Goal: Task Accomplishment & Management: Manage account settings

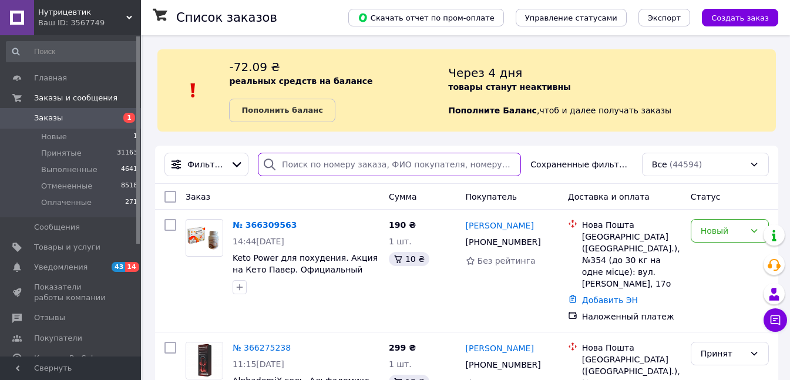
click at [315, 160] on input "search" at bounding box center [389, 164] width 263 height 23
paste input "0971880851"
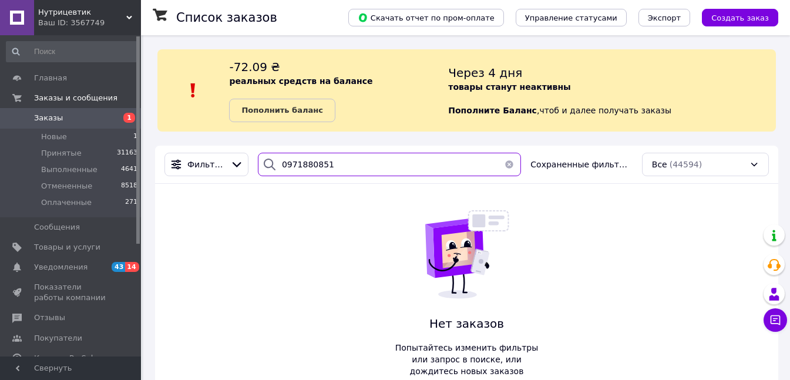
type input "0971880851"
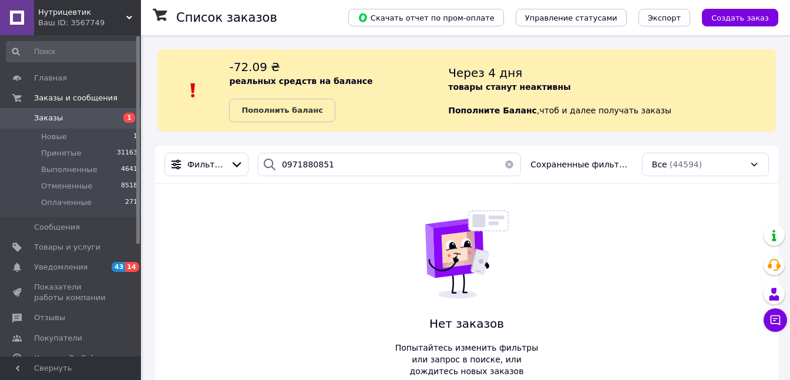
click at [87, 116] on span "Заказы" at bounding box center [71, 118] width 75 height 11
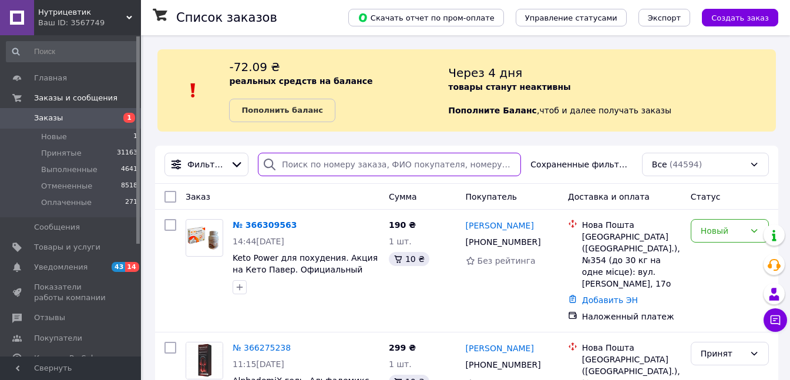
click at [294, 163] on input "search" at bounding box center [389, 164] width 263 height 23
paste input "0687537368"
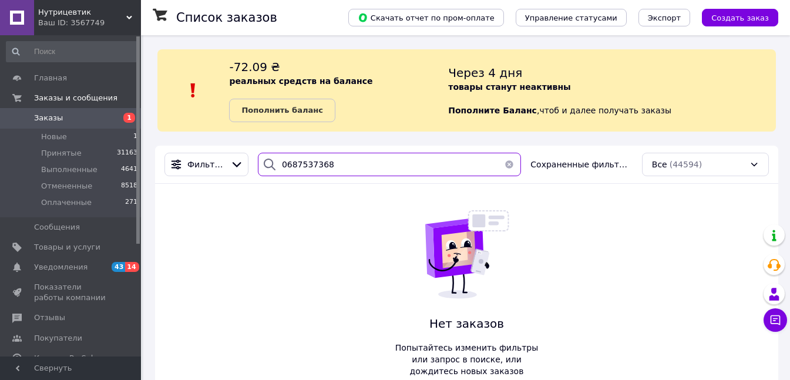
type input "0687537368"
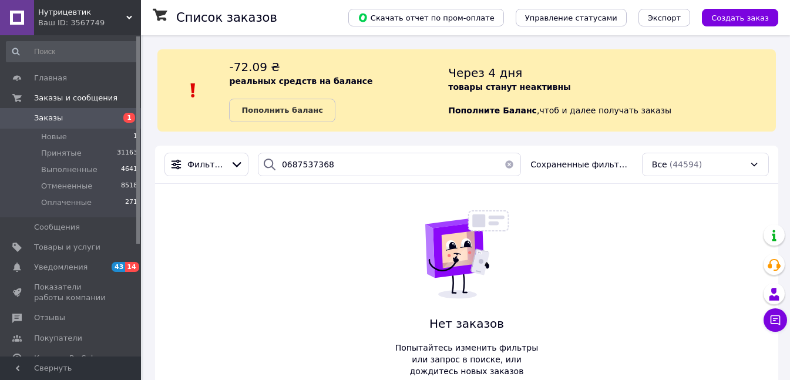
click at [63, 116] on span "Заказы" at bounding box center [71, 118] width 75 height 11
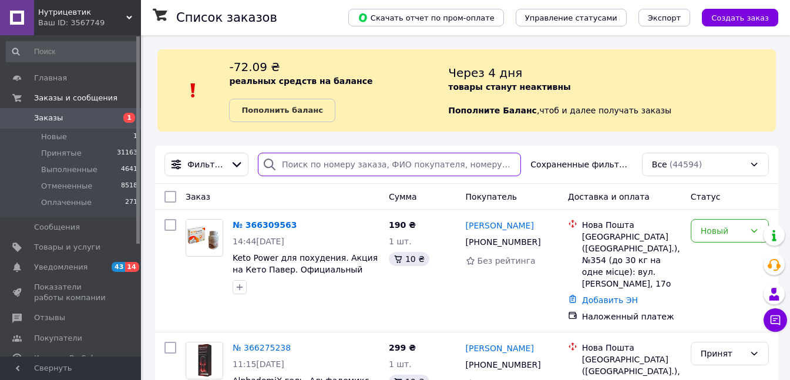
click at [323, 157] on input "search" at bounding box center [389, 164] width 263 height 23
paste input "0687537368"
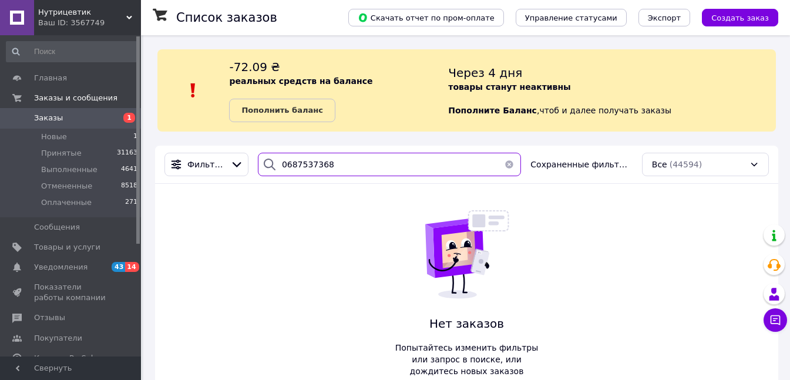
type input "0687537368"
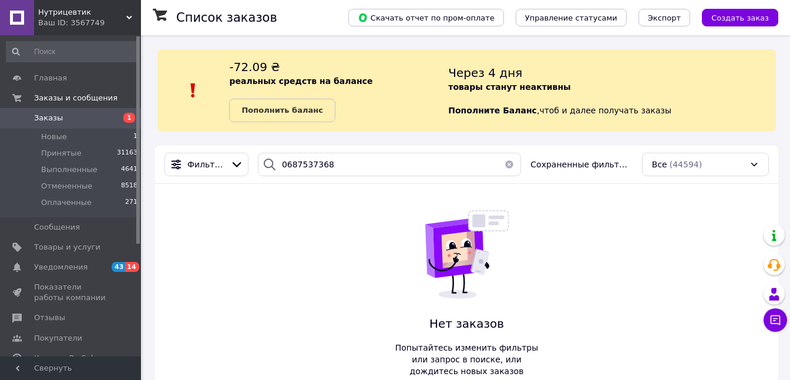
click at [91, 118] on span "Заказы" at bounding box center [71, 118] width 75 height 11
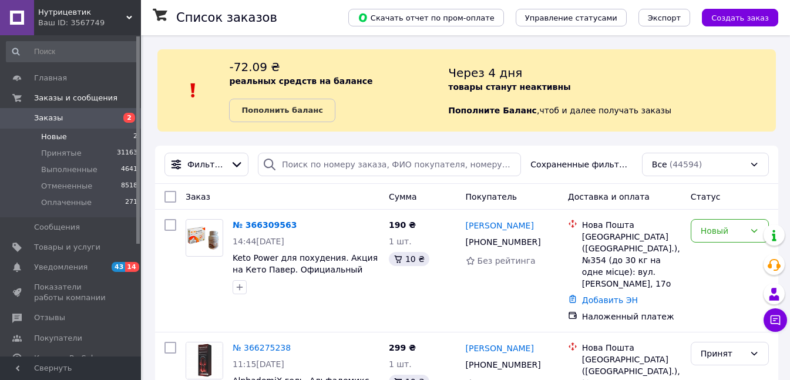
click at [87, 137] on li "Новые 2" at bounding box center [72, 137] width 144 height 16
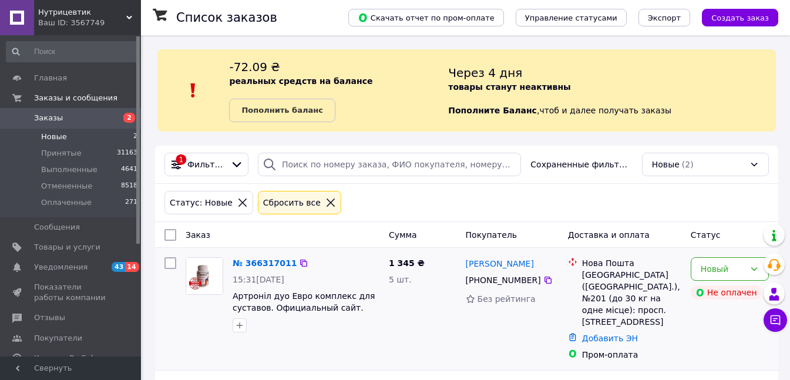
scroll to position [102, 0]
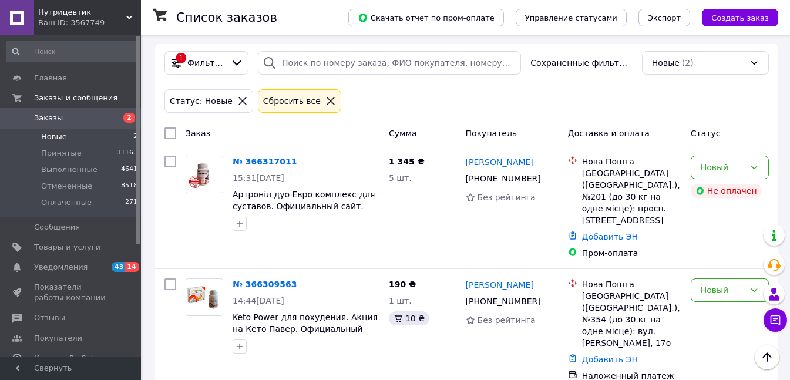
click at [58, 117] on span "Заказы" at bounding box center [48, 118] width 29 height 11
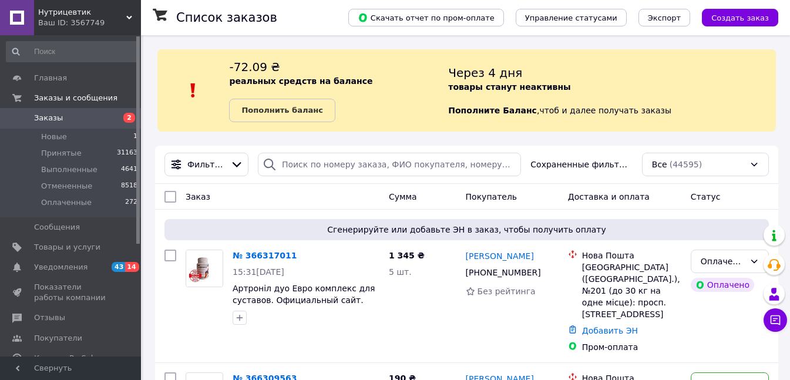
scroll to position [117, 0]
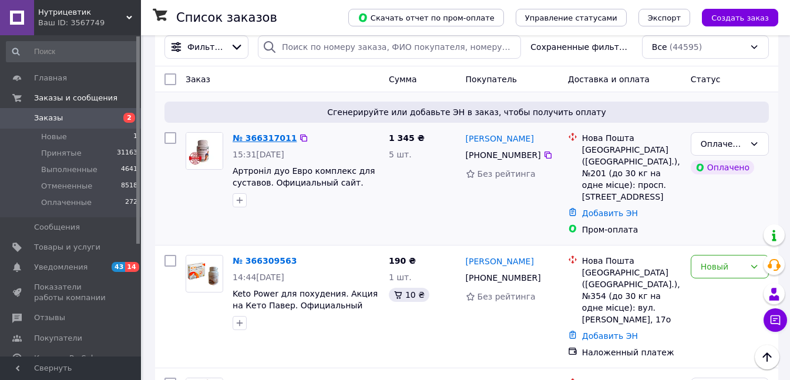
click at [255, 136] on link "№ 366317011" at bounding box center [264, 137] width 64 height 9
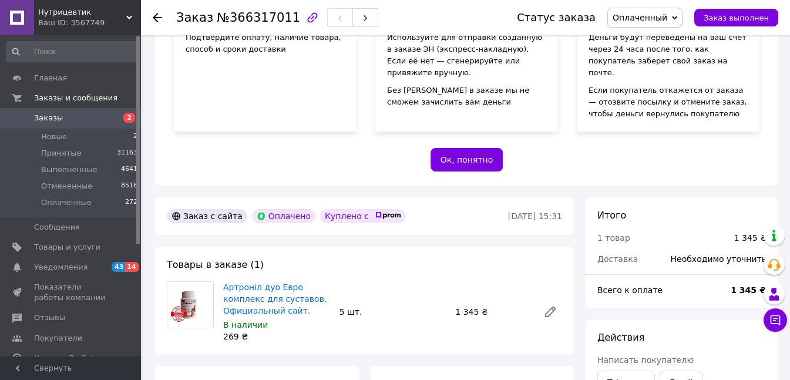
scroll to position [411, 0]
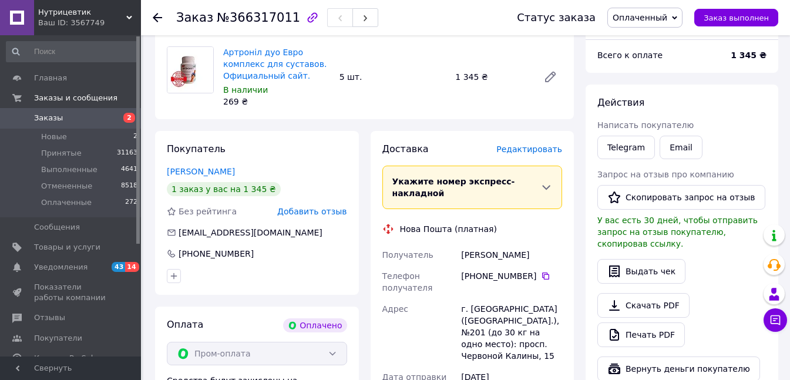
drag, startPoint x: 528, startPoint y: 231, endPoint x: 462, endPoint y: 231, distance: 65.7
click at [462, 244] on div "Курочкін Сергей" at bounding box center [511, 254] width 106 height 21
copy div "Курочкін Сергей"
drag, startPoint x: 480, startPoint y: 254, endPoint x: 530, endPoint y: 254, distance: 50.5
click at [530, 270] on div "[PHONE_NUMBER]" at bounding box center [511, 276] width 101 height 12
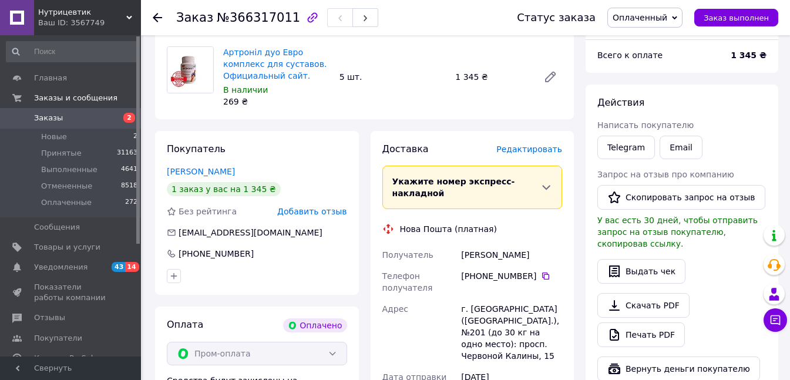
copy div "0 67 442 45 79"
click at [642, 22] on span "Оплаченный" at bounding box center [639, 17] width 55 height 9
click at [647, 36] on li "Принят" at bounding box center [645, 41] width 74 height 18
click at [80, 121] on span "Заказы" at bounding box center [71, 118] width 75 height 11
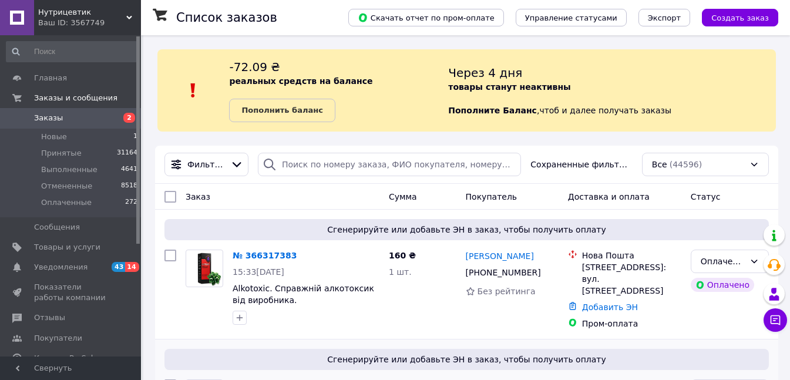
scroll to position [117, 0]
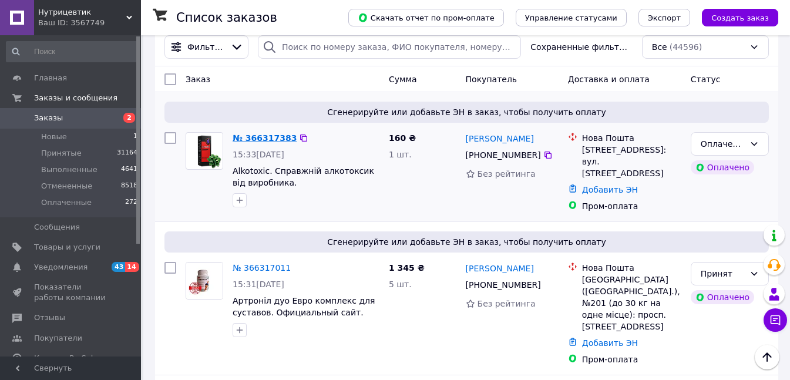
click at [278, 139] on link "№ 366317383" at bounding box center [264, 137] width 64 height 9
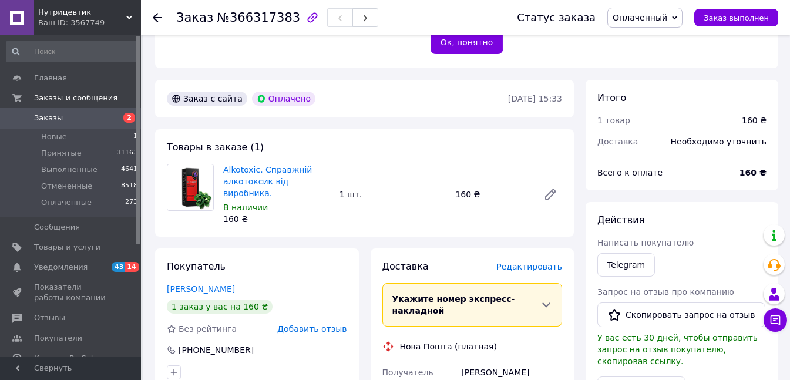
scroll to position [470, 0]
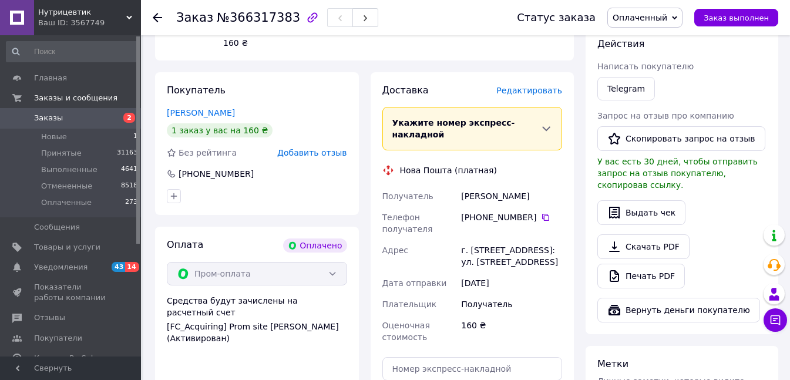
drag, startPoint x: 525, startPoint y: 163, endPoint x: 459, endPoint y: 163, distance: 65.7
click at [459, 185] on div "Кравченко Алла" at bounding box center [511, 195] width 106 height 21
copy div "Кравченко Алла"
click at [643, 14] on span "Оплаченный" at bounding box center [639, 17] width 55 height 9
click at [649, 43] on li "Принят" at bounding box center [645, 41] width 74 height 18
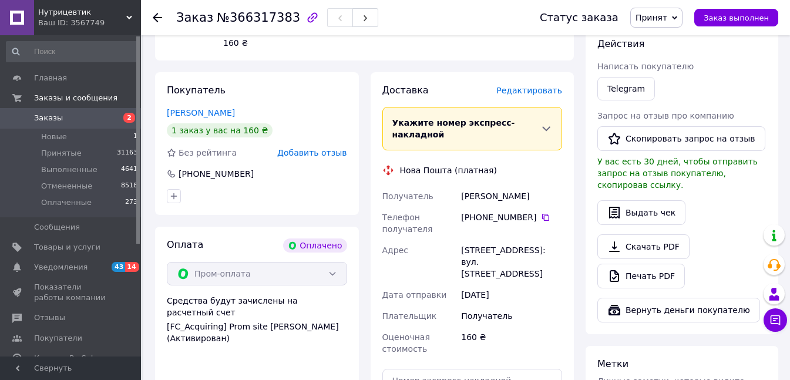
click at [82, 114] on span "Заказы" at bounding box center [71, 118] width 75 height 11
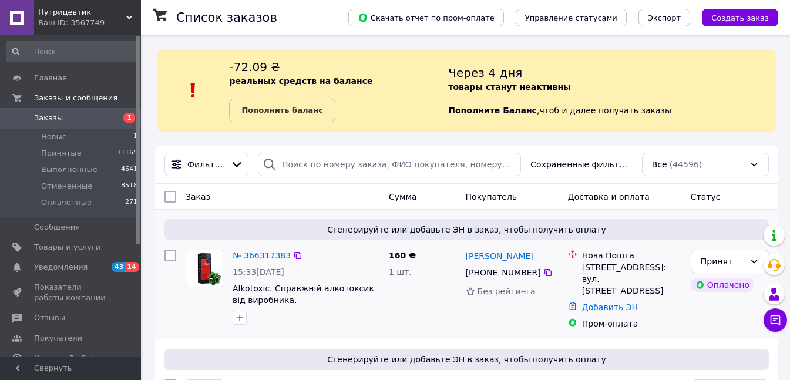
scroll to position [117, 0]
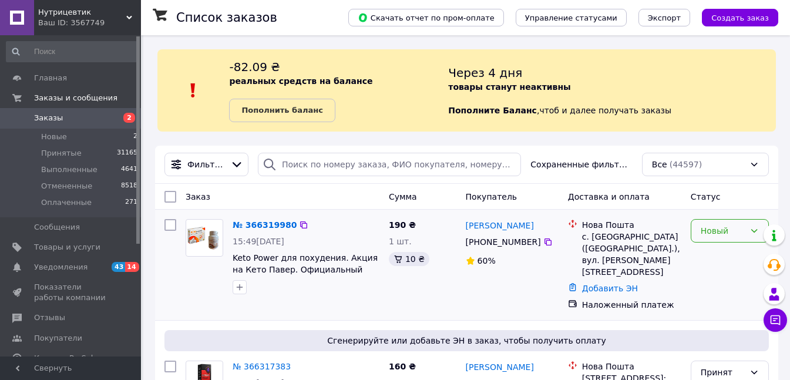
click at [709, 230] on div "Новый" at bounding box center [722, 230] width 44 height 13
click at [259, 227] on link "№ 366319980" at bounding box center [264, 224] width 64 height 9
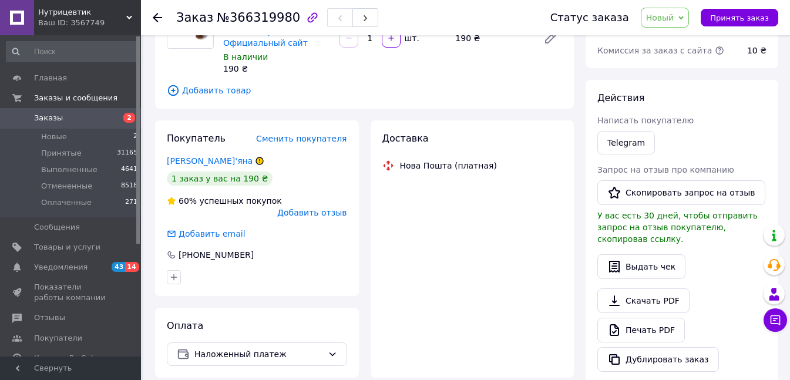
scroll to position [157, 0]
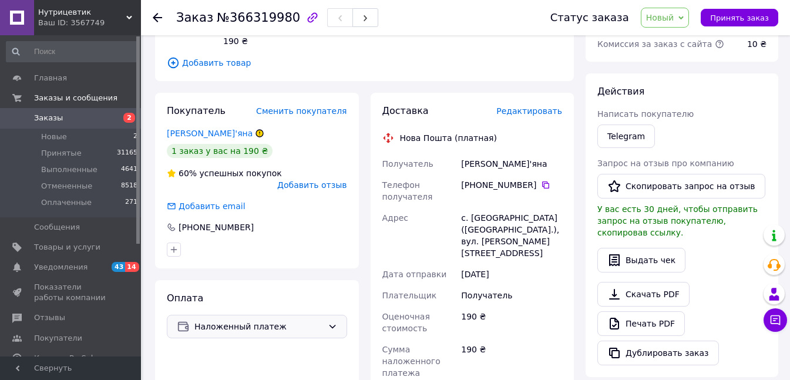
click at [245, 320] on span "Наложенный платеж" at bounding box center [258, 326] width 129 height 13
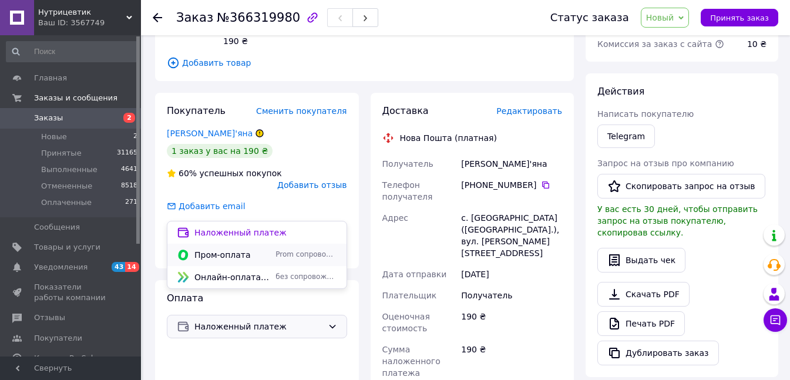
click at [233, 257] on span "Пром-оплата" at bounding box center [232, 255] width 76 height 12
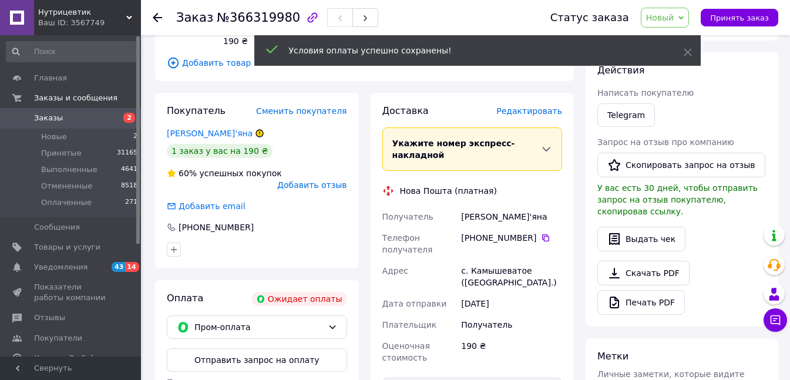
click at [673, 16] on span "Новый" at bounding box center [660, 17] width 28 height 9
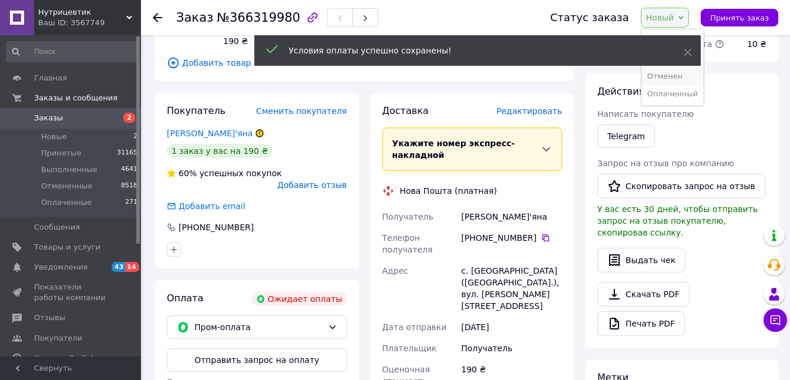
click at [666, 76] on li "Отменен" at bounding box center [672, 77] width 62 height 18
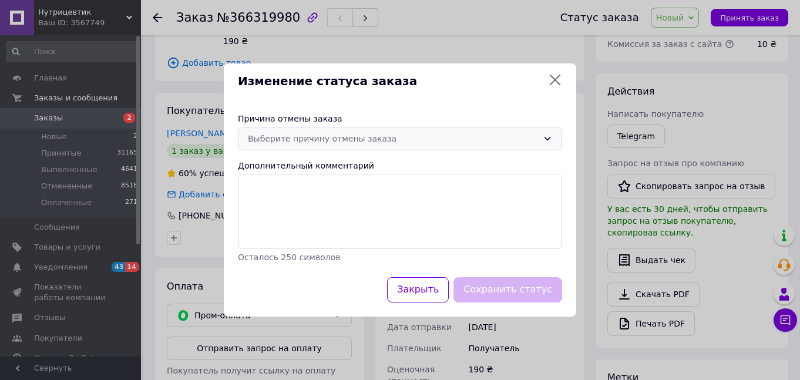
click at [343, 141] on div "Выберите причину отмены заказа" at bounding box center [393, 138] width 290 height 13
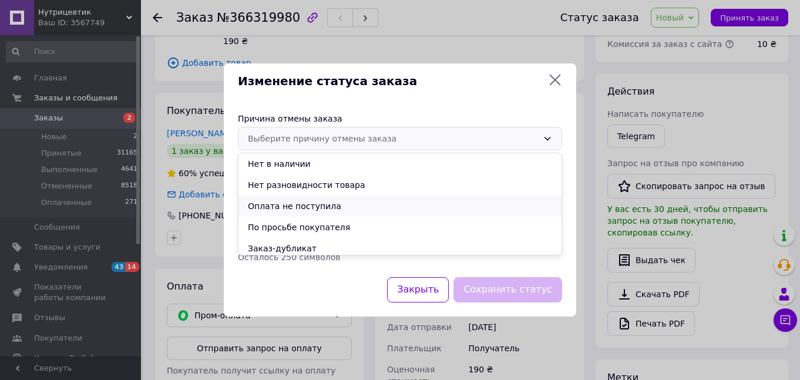
click at [283, 210] on li "Оплата не поступила" at bounding box center [399, 205] width 323 height 21
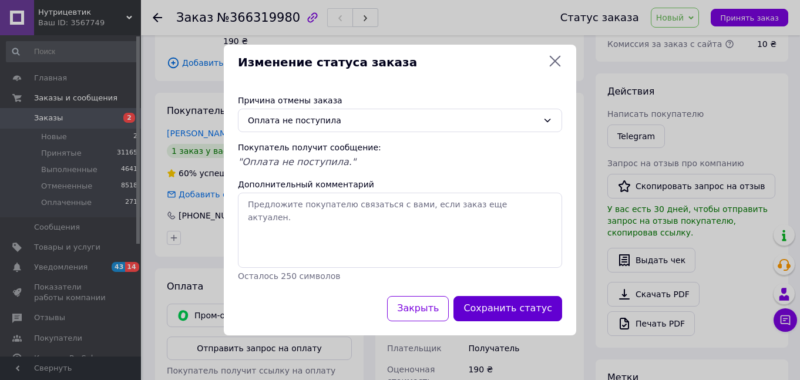
click at [497, 306] on button "Сохранить статус" at bounding box center [507, 308] width 109 height 25
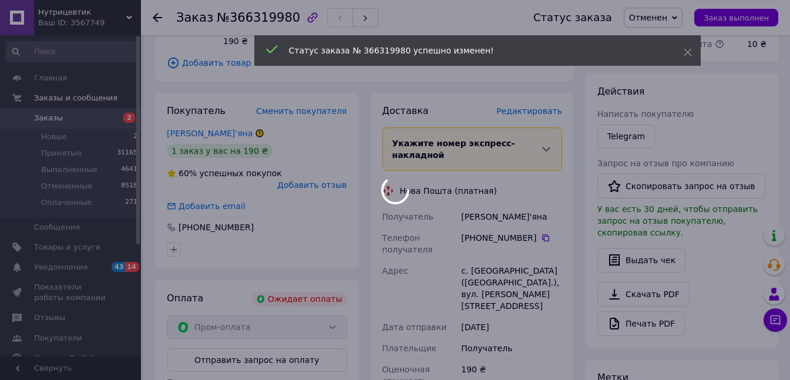
click at [56, 114] on div at bounding box center [395, 190] width 790 height 380
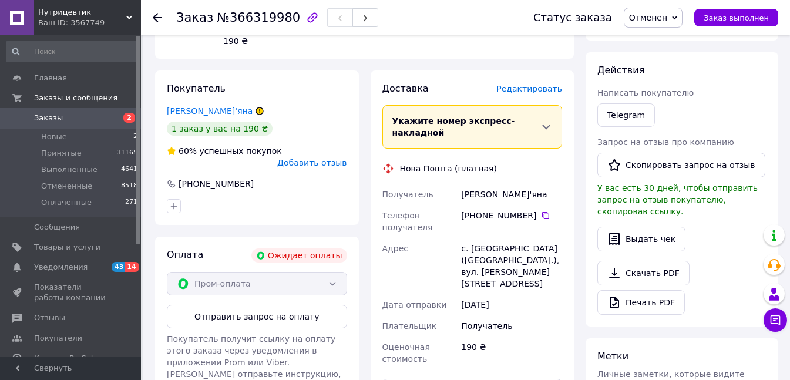
click at [65, 120] on span "Заказы" at bounding box center [71, 118] width 75 height 11
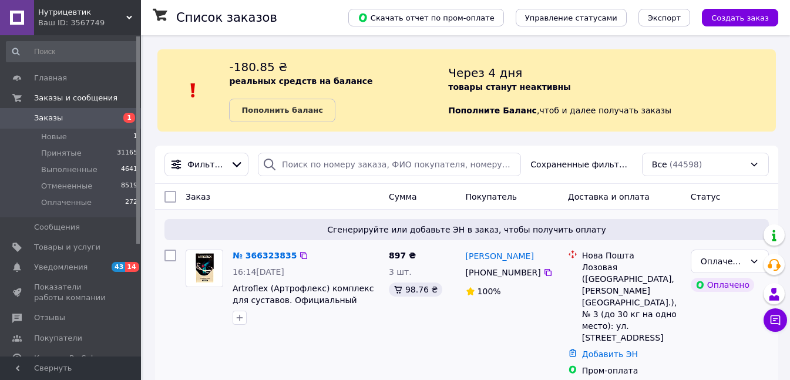
drag, startPoint x: 480, startPoint y: 275, endPoint x: 534, endPoint y: 273, distance: 54.1
click at [534, 273] on div "[PHONE_NUMBER]" at bounding box center [503, 272] width 80 height 16
copy div "0 98 835 07 79"
click at [267, 258] on link "№ 366323835" at bounding box center [264, 255] width 64 height 9
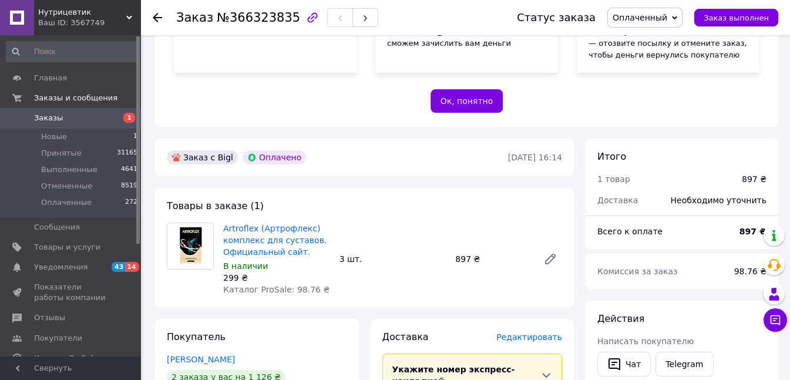
scroll to position [470, 0]
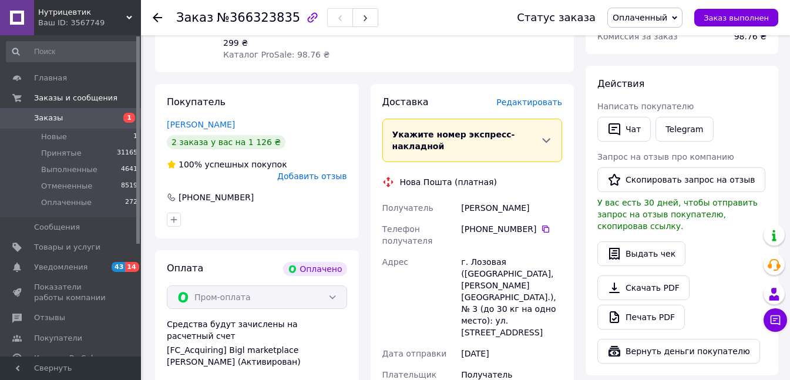
click at [65, 118] on span "Заказы" at bounding box center [71, 118] width 75 height 11
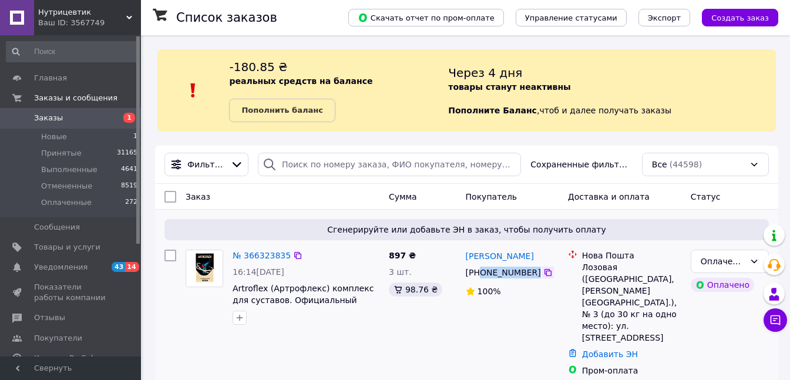
drag, startPoint x: 481, startPoint y: 275, endPoint x: 535, endPoint y: 272, distance: 54.1
click at [535, 272] on div "[PHONE_NUMBER]" at bounding box center [511, 272] width 95 height 14
copy div "0 98 835 07 79"
drag, startPoint x: 529, startPoint y: 254, endPoint x: 467, endPoint y: 258, distance: 61.8
click at [467, 258] on div "[PERSON_NAME]" at bounding box center [511, 255] width 95 height 15
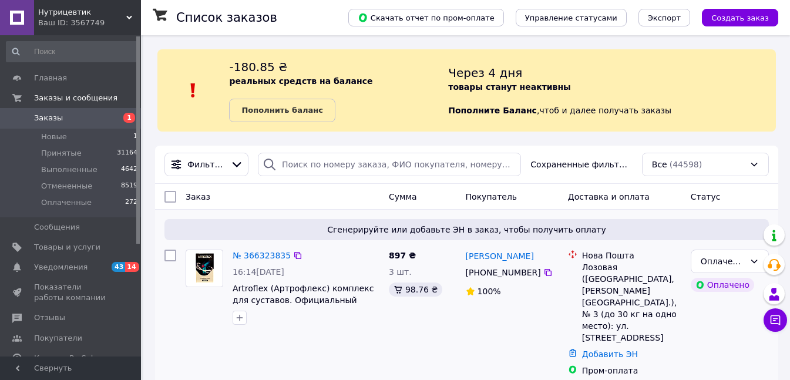
copy link "[PERSON_NAME]"
click at [268, 258] on link "№ 366323835" at bounding box center [261, 255] width 58 height 9
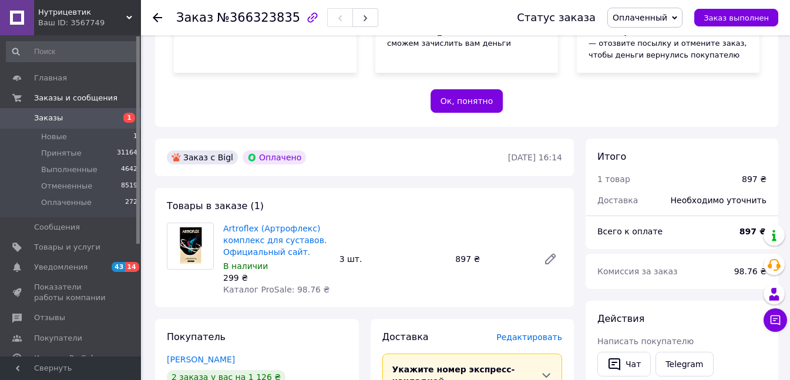
scroll to position [411, 0]
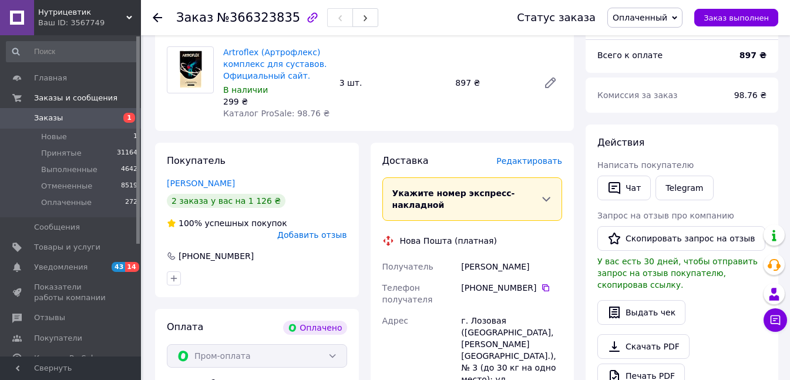
click at [650, 17] on span "Оплаченный" at bounding box center [639, 17] width 55 height 9
click at [651, 41] on li "Принят" at bounding box center [645, 41] width 74 height 18
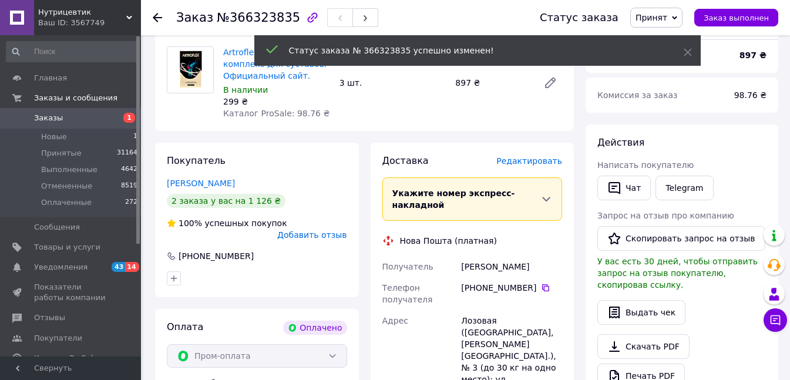
click at [85, 116] on span "Заказы" at bounding box center [71, 118] width 75 height 11
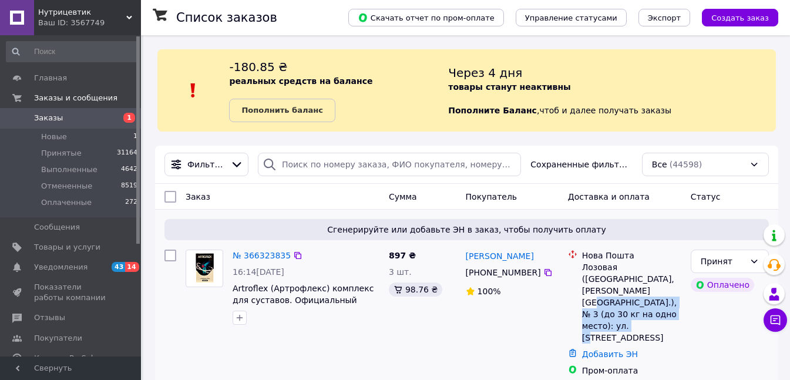
drag, startPoint x: 665, startPoint y: 278, endPoint x: 684, endPoint y: 315, distance: 41.0
click at [684, 315] on div "Нова Пошта Лозовая (Харьковская обл., Лозовский р-н.), № 3 (до 30 кг на одно ме…" at bounding box center [624, 313] width 123 height 136
copy div "№ 3 (до 30 кг на одно место): ул. Павлоградская, 52/54"
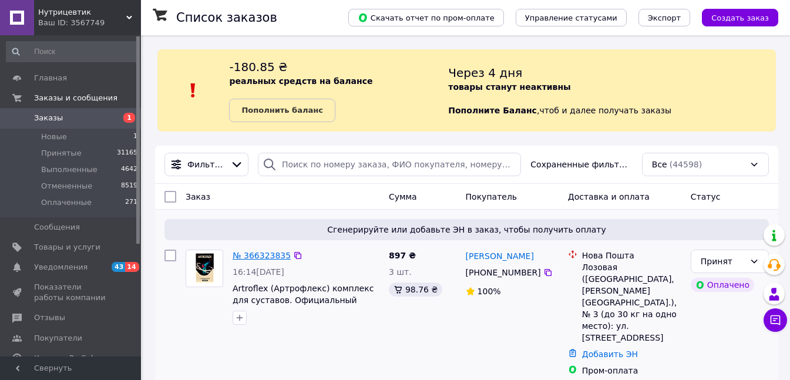
click at [261, 255] on link "№ 366323835" at bounding box center [261, 255] width 58 height 9
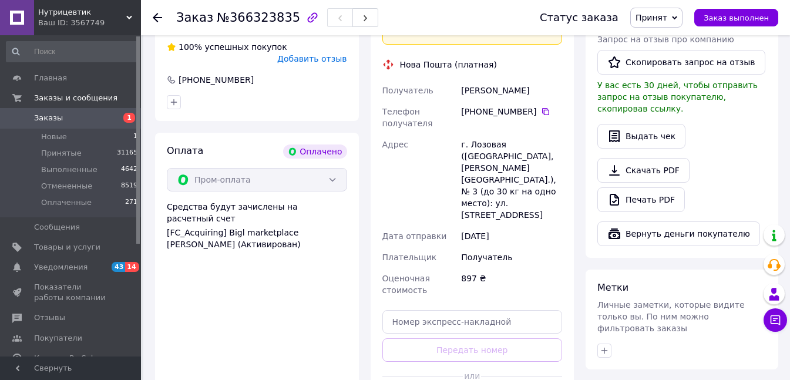
scroll to position [528, 0]
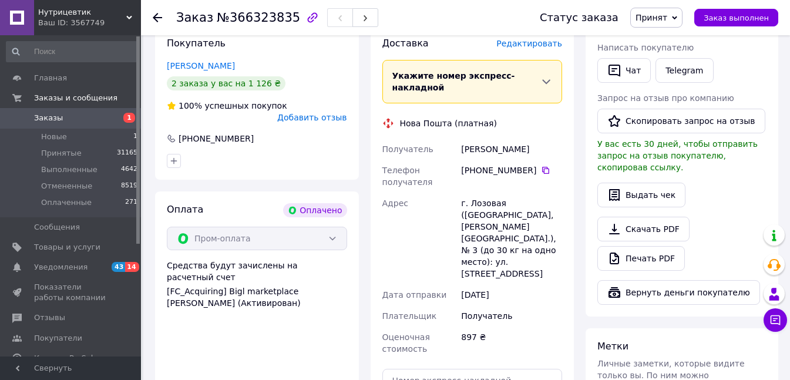
click at [84, 123] on span "Заказы" at bounding box center [71, 118] width 75 height 11
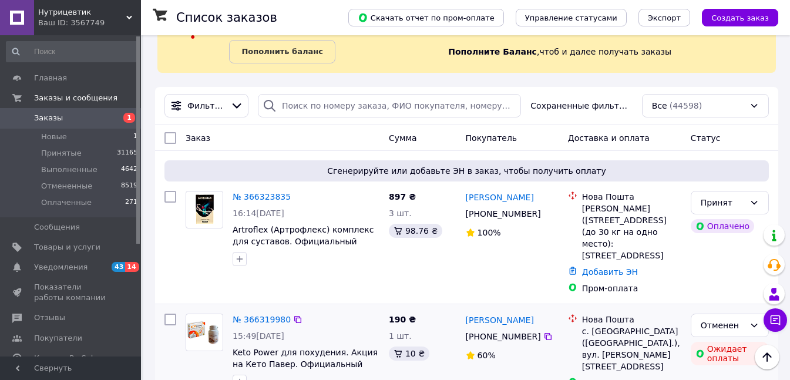
scroll to position [117, 0]
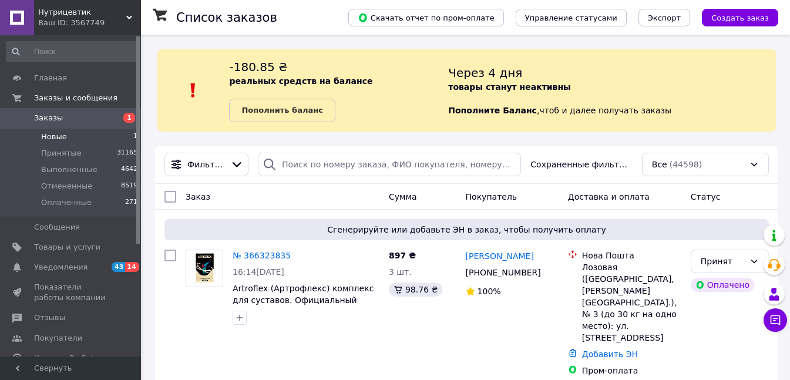
click at [93, 133] on li "Новые 1" at bounding box center [72, 137] width 144 height 16
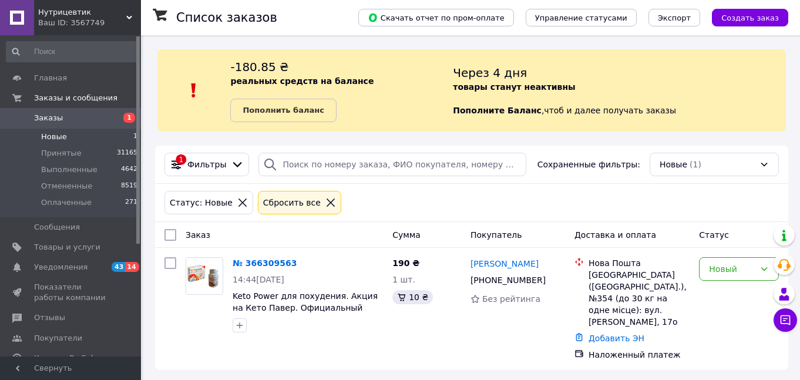
click at [42, 122] on span "Заказы" at bounding box center [48, 118] width 29 height 11
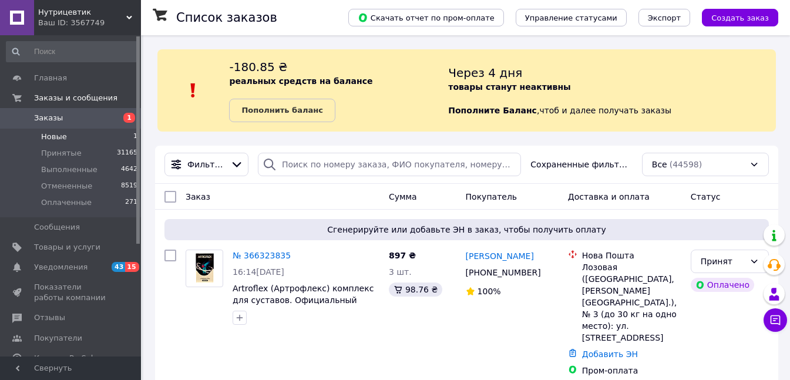
click at [82, 137] on li "Новые 1" at bounding box center [72, 137] width 144 height 16
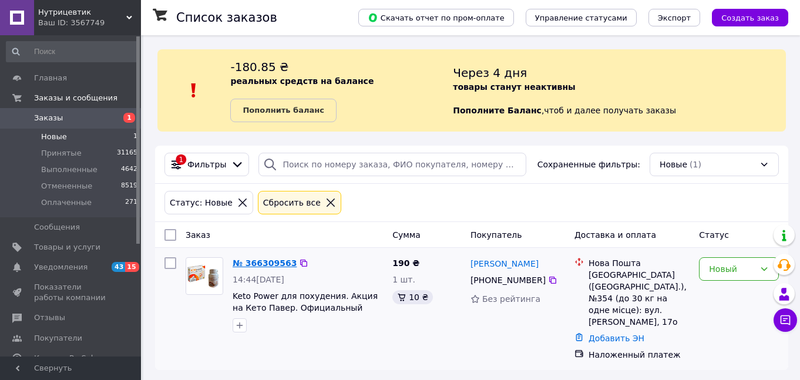
click at [264, 267] on link "№ 366309563" at bounding box center [264, 262] width 64 height 9
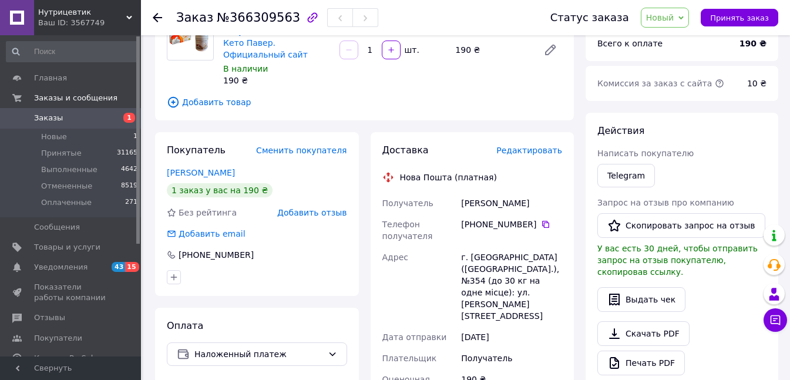
scroll to position [294, 0]
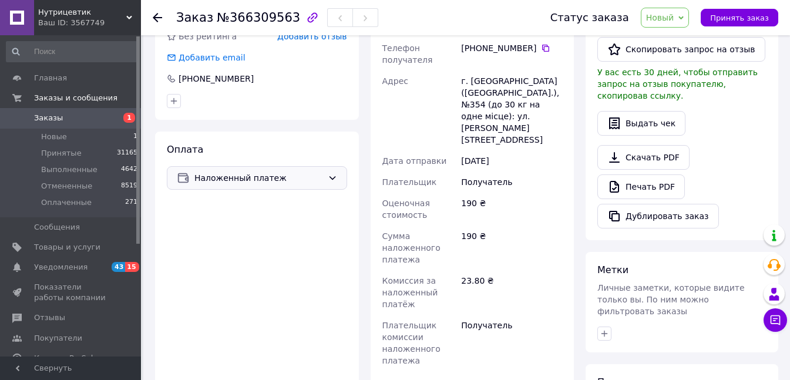
click at [247, 171] on span "Наложенный платеж" at bounding box center [258, 177] width 129 height 13
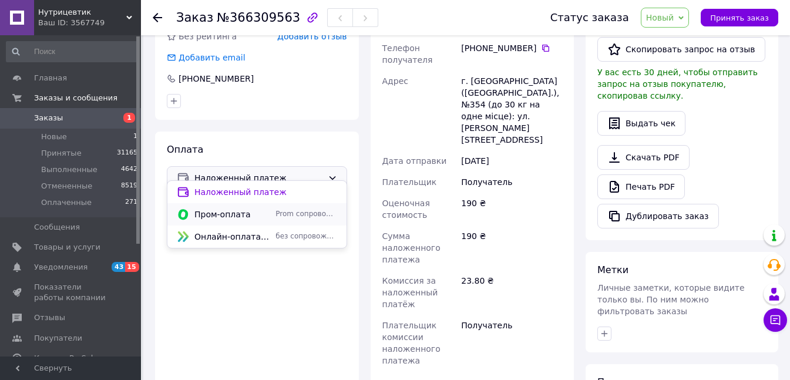
click at [230, 219] on div "Пром-оплата Prom сопровождает покупку" at bounding box center [256, 214] width 165 height 13
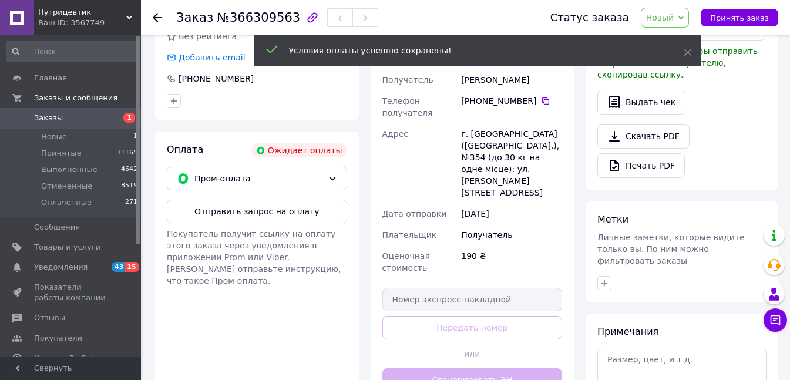
click at [684, 16] on span "Новый" at bounding box center [664, 18] width 49 height 20
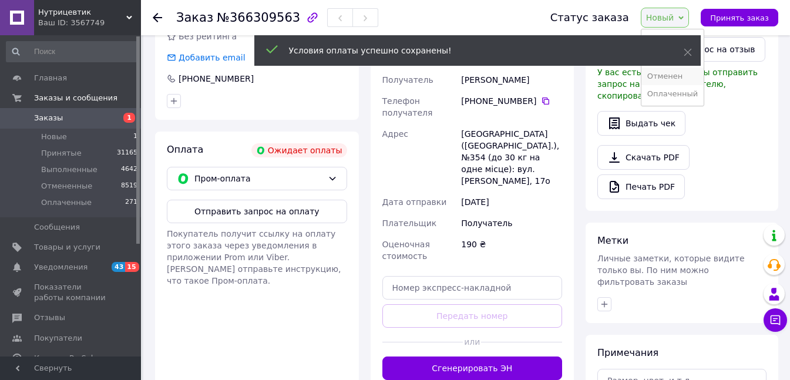
click at [663, 81] on li "Отменен" at bounding box center [672, 77] width 62 height 18
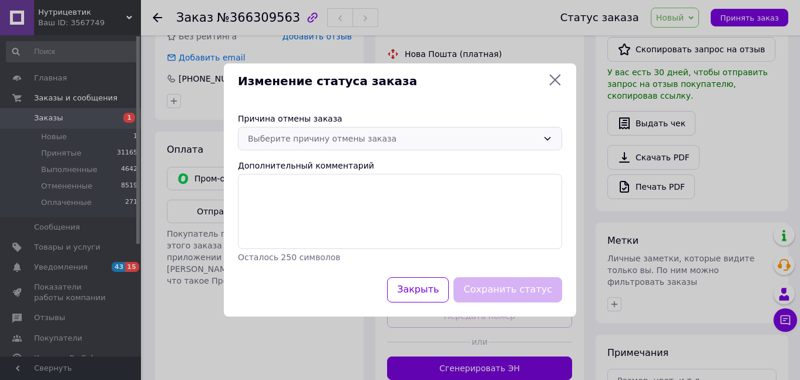
click at [382, 139] on div "Выберите причину отмены заказа" at bounding box center [393, 138] width 290 height 13
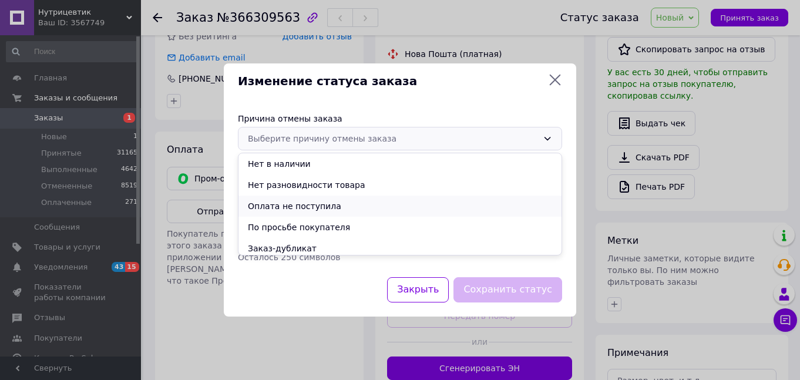
click at [302, 210] on li "Оплата не поступила" at bounding box center [399, 205] width 323 height 21
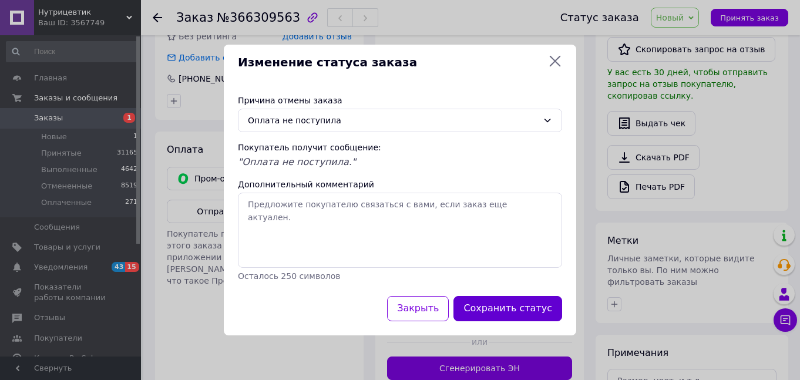
click at [509, 316] on button "Сохранить статус" at bounding box center [507, 308] width 109 height 25
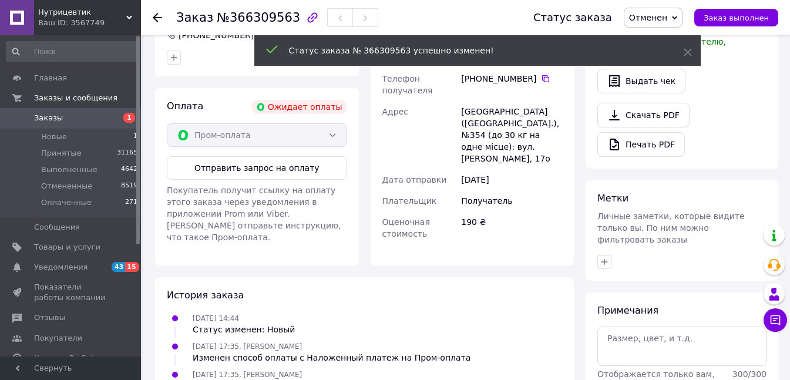
click at [39, 122] on span "Заказы" at bounding box center [48, 118] width 29 height 11
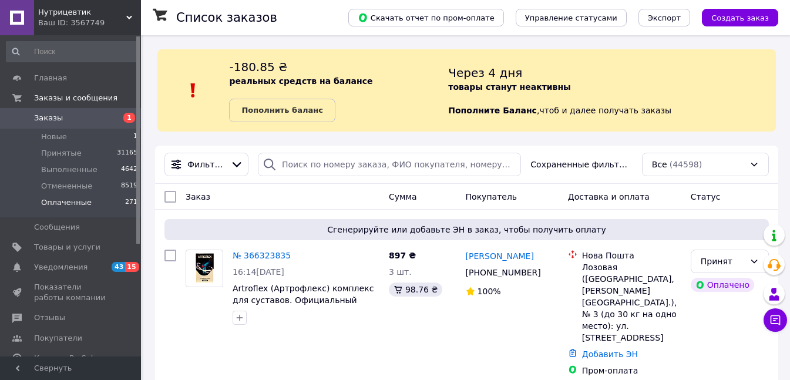
click at [92, 198] on li "Оплаченные 271" at bounding box center [72, 205] width 144 height 22
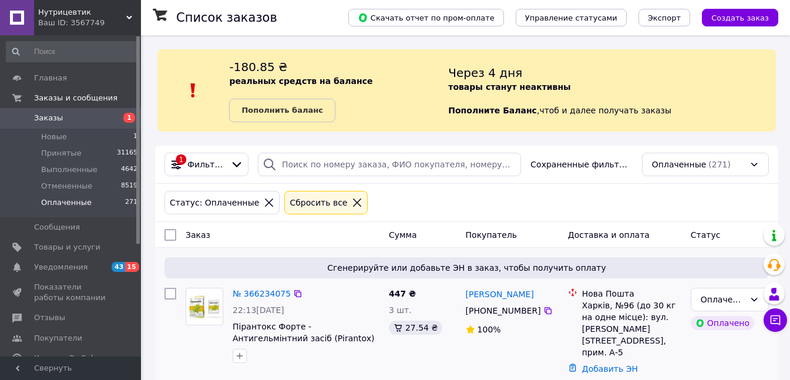
scroll to position [176, 0]
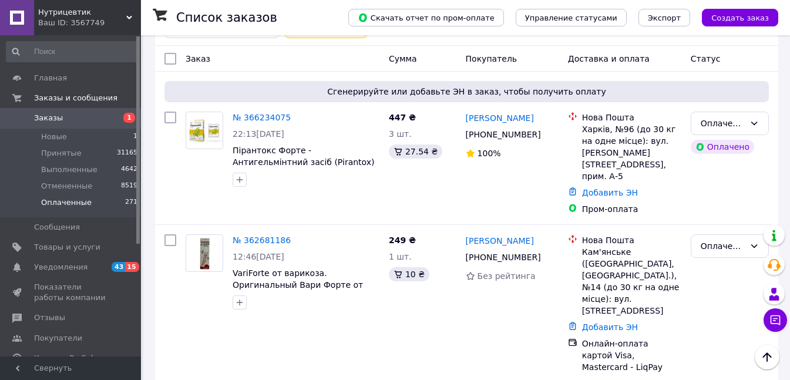
click at [44, 119] on span "Заказы" at bounding box center [48, 118] width 29 height 11
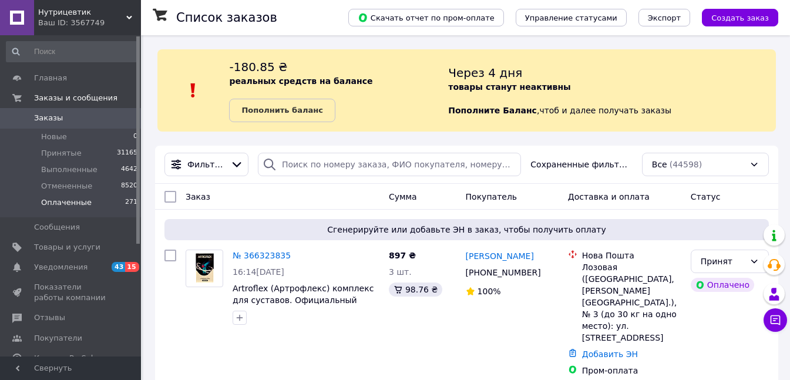
click at [98, 206] on li "Оплаченные 271" at bounding box center [72, 205] width 144 height 22
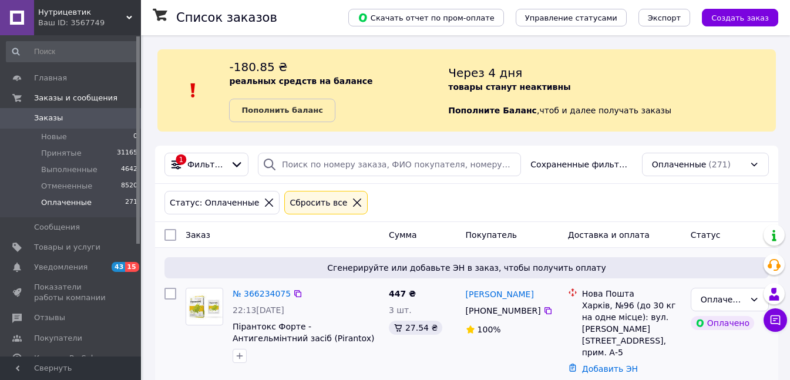
scroll to position [176, 0]
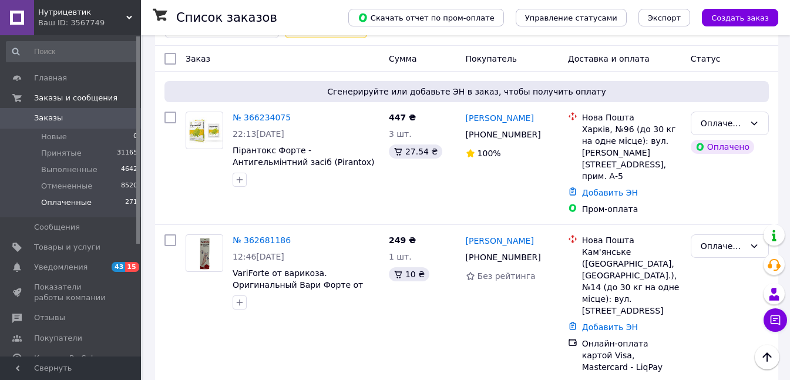
click at [74, 119] on span "Заказы" at bounding box center [71, 118] width 75 height 11
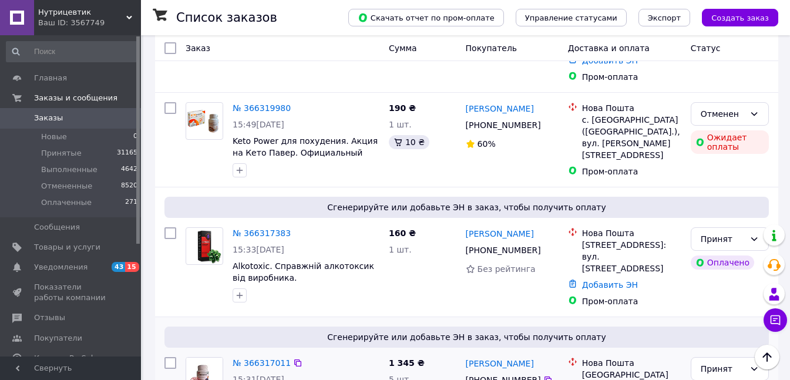
scroll to position [411, 0]
